Goal: Transaction & Acquisition: Purchase product/service

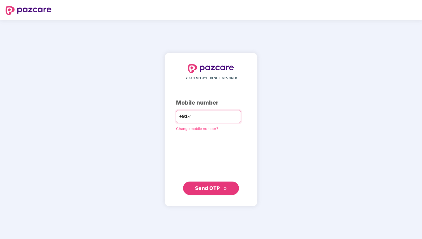
click at [200, 117] on input "number" at bounding box center [215, 116] width 46 height 9
type input "**********"
click at [227, 185] on button "Send OTP" at bounding box center [211, 187] width 56 height 13
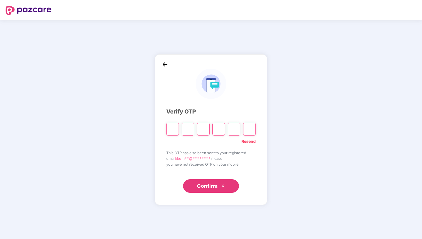
type input "*"
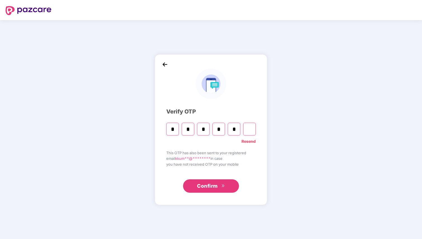
type input "*"
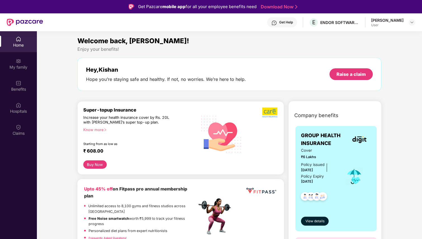
click at [404, 28] on div "Get Help E ENDOR SOFTWARE PRIVATE LIMITED Kishan Kumar User" at bounding box center [229, 22] width 372 height 18
click at [407, 25] on div "Kishan Kumar User" at bounding box center [393, 23] width 44 height 10
click at [411, 21] on img at bounding box center [411, 22] width 4 height 4
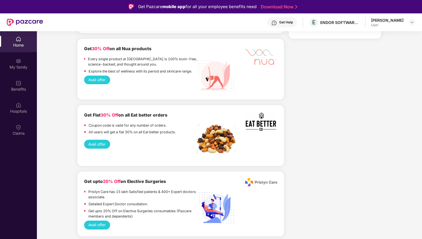
scroll to position [443, 0]
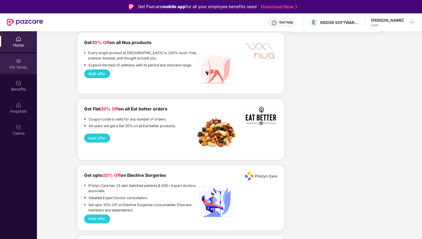
click at [20, 63] on img at bounding box center [19, 61] width 6 height 6
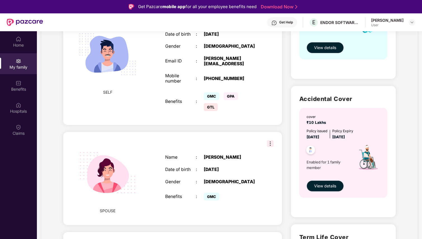
scroll to position [211, 0]
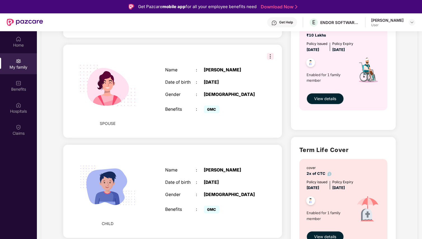
click at [269, 55] on img at bounding box center [270, 56] width 7 height 7
click at [276, 46] on div "SPOUSE Name : Rajni Kumari Date of birth : 11 Nov 1991 Gender : FEMALE Benefits…" at bounding box center [172, 91] width 219 height 93
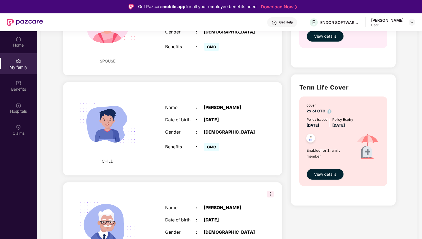
scroll to position [273, 0]
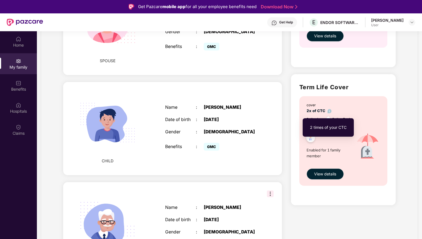
click at [327, 111] on img at bounding box center [329, 111] width 4 height 4
click at [340, 107] on div "cover 2x of CTC" at bounding box center [343, 107] width 75 height 11
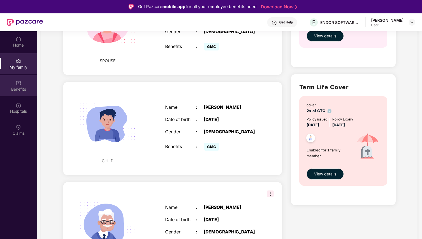
click at [19, 84] on img at bounding box center [19, 83] width 6 height 6
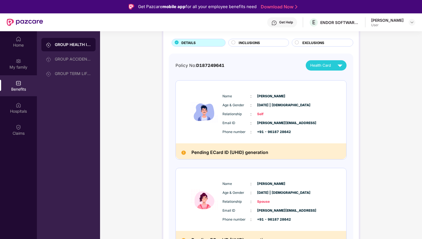
scroll to position [0, 0]
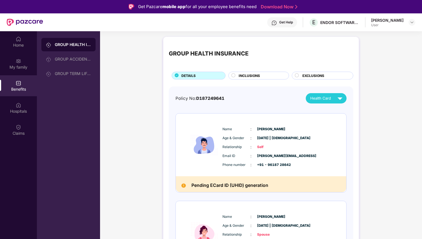
click at [253, 75] on span "INCLUSIONS" at bounding box center [248, 75] width 21 height 5
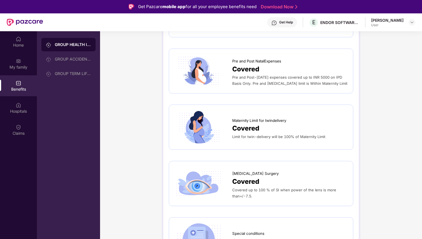
scroll to position [923, 0]
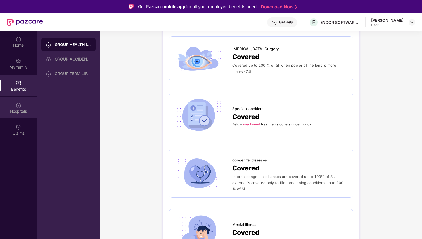
click at [14, 108] on div "Hospitals" at bounding box center [18, 107] width 37 height 21
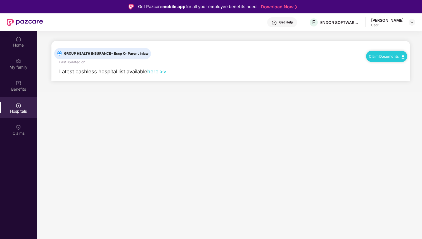
scroll to position [0, 0]
click at [20, 129] on img at bounding box center [19, 128] width 6 height 6
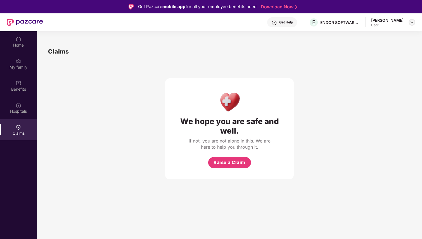
click at [409, 23] on div at bounding box center [411, 22] width 7 height 7
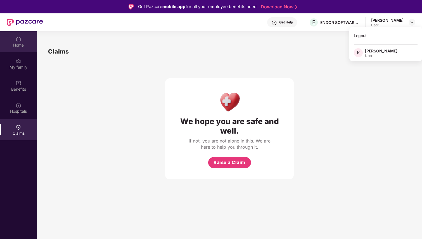
click at [16, 40] on img at bounding box center [19, 39] width 6 height 6
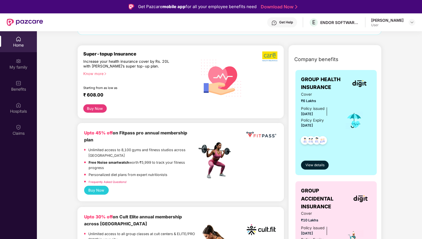
scroll to position [50, 0]
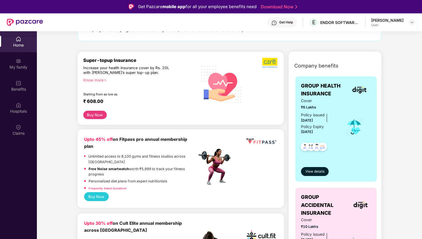
click at [97, 79] on div "Know more" at bounding box center [138, 80] width 110 height 4
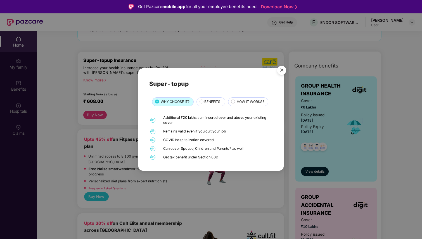
click at [282, 70] on img "Close" at bounding box center [282, 71] width 16 height 16
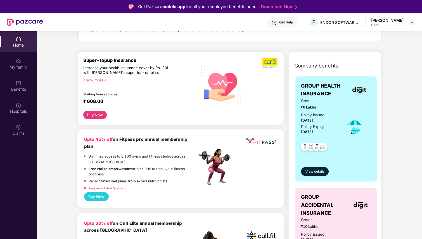
click at [96, 117] on button "Buy Now" at bounding box center [94, 115] width 23 height 8
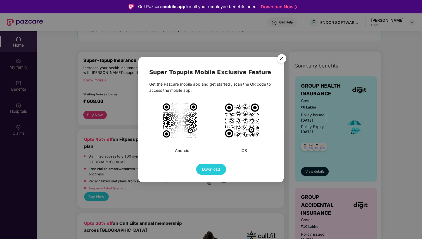
click at [279, 59] on img "Close" at bounding box center [282, 60] width 16 height 16
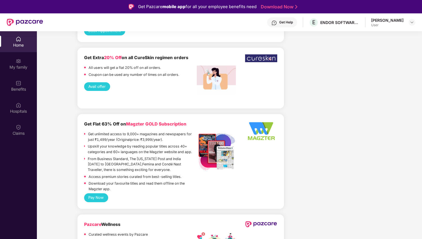
scroll to position [31, 0]
